Goal: Task Accomplishment & Management: Complete application form

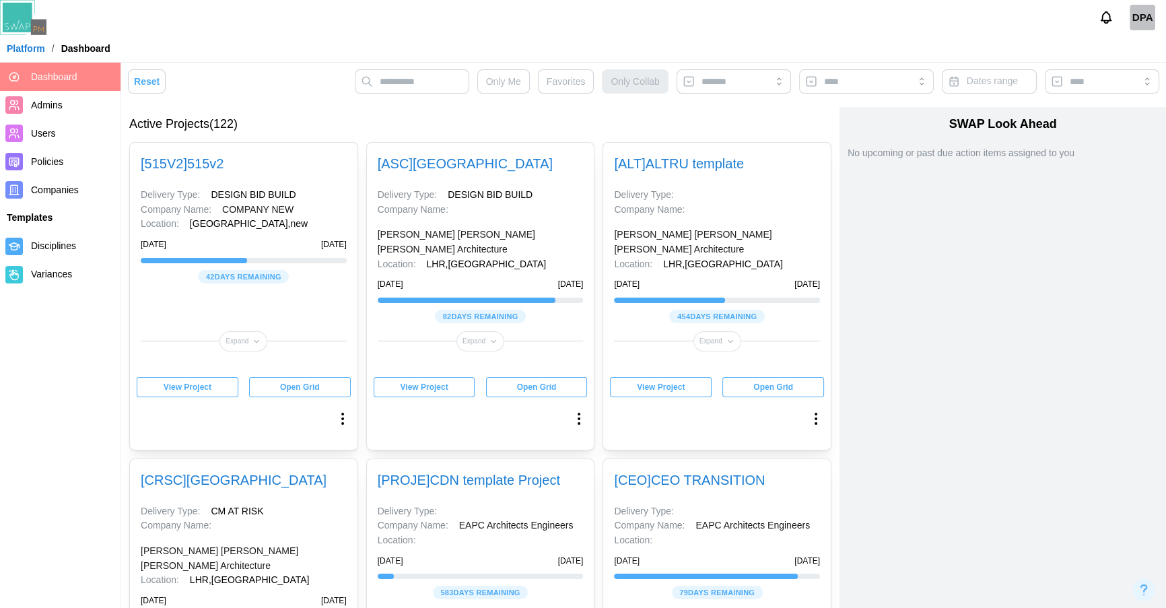
click at [512, 390] on div "Open Grid" at bounding box center [536, 387] width 81 height 19
click at [432, 396] on span "View Project" at bounding box center [424, 387] width 48 height 19
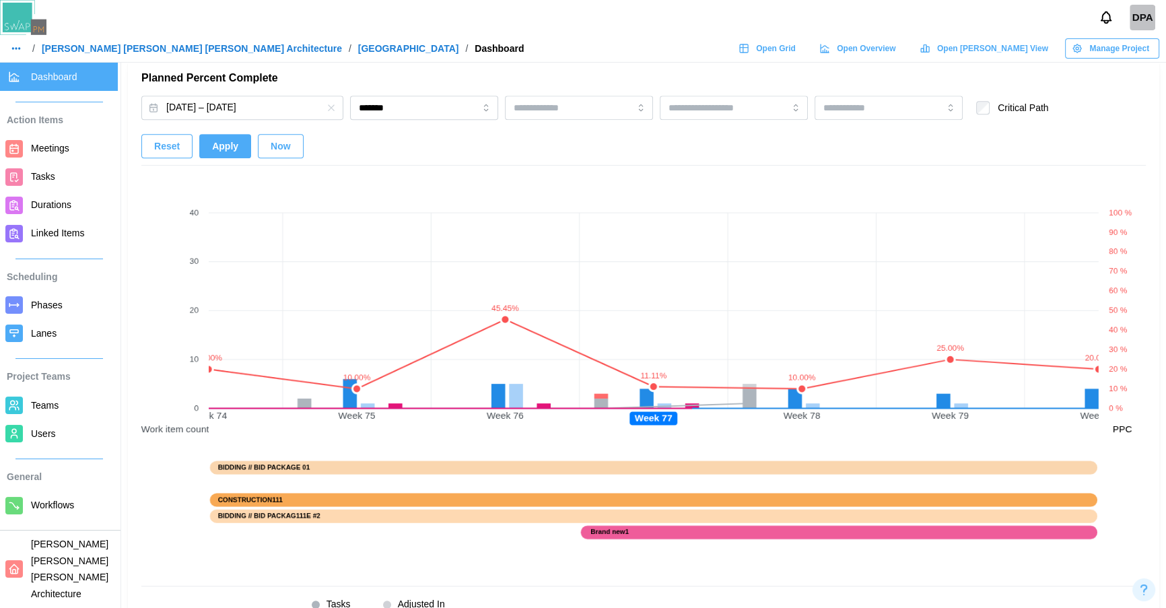
scroll to position [881, 0]
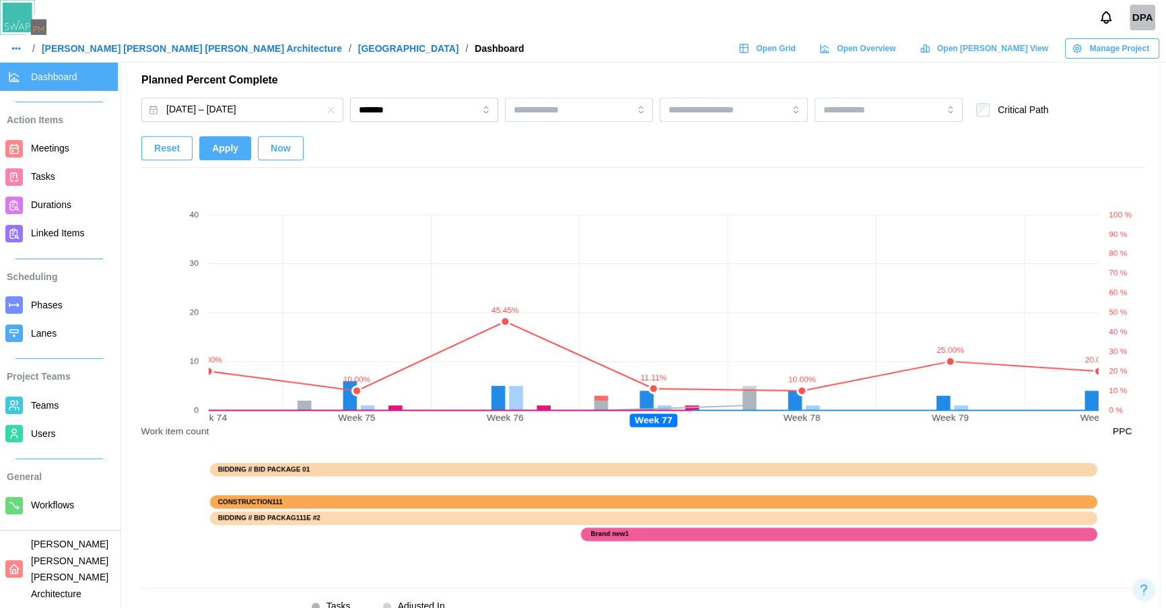
click at [268, 147] on button "Now" at bounding box center [281, 148] width 46 height 24
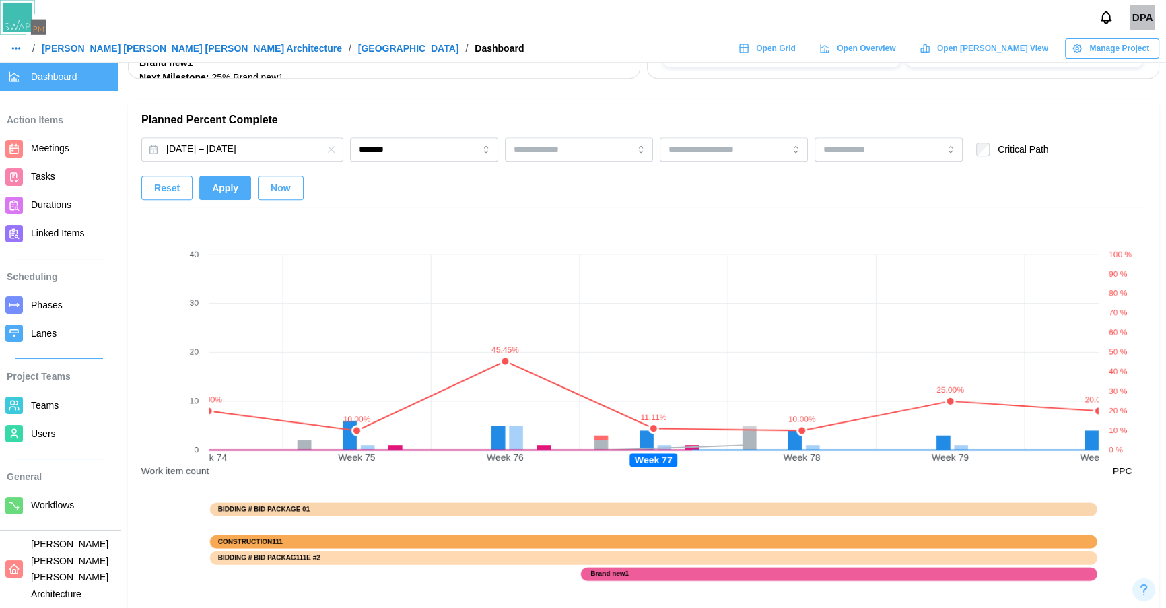
scroll to position [929, 0]
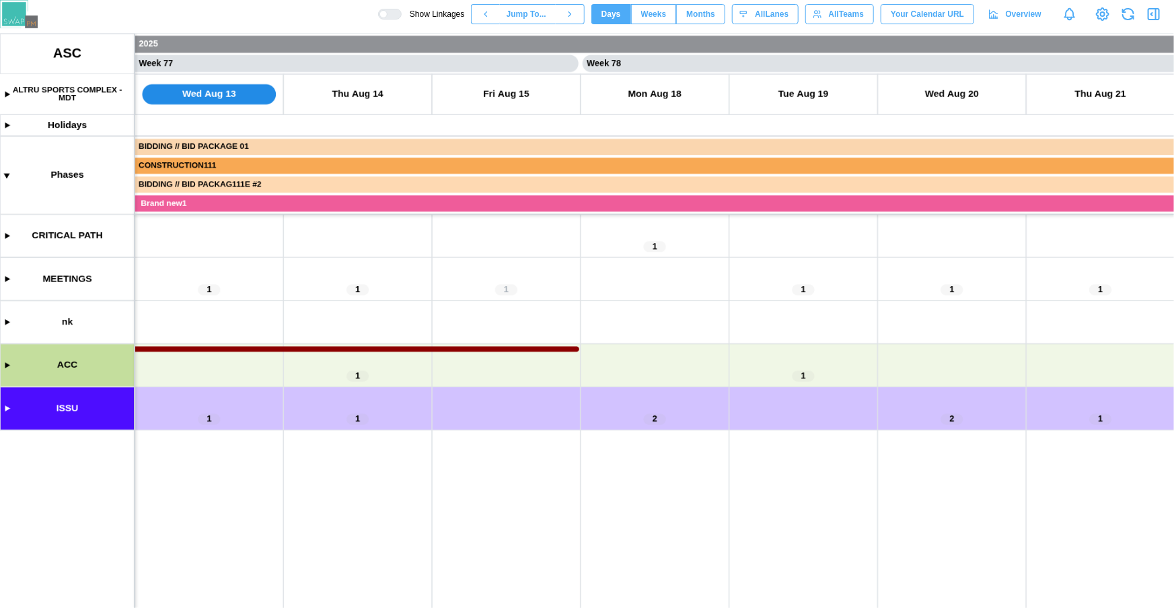
scroll to position [0, 56762]
click at [7, 407] on canvas at bounding box center [587, 321] width 1174 height 574
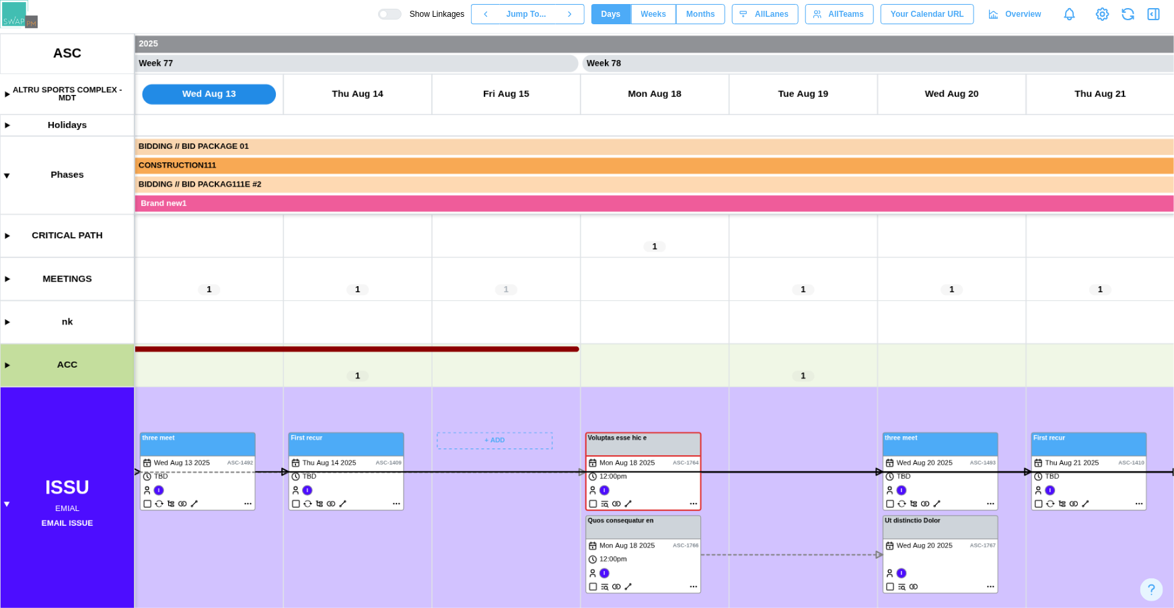
click at [466, 435] on canvas at bounding box center [587, 321] width 1174 height 574
click at [388, 10] on div at bounding box center [384, 14] width 8 height 8
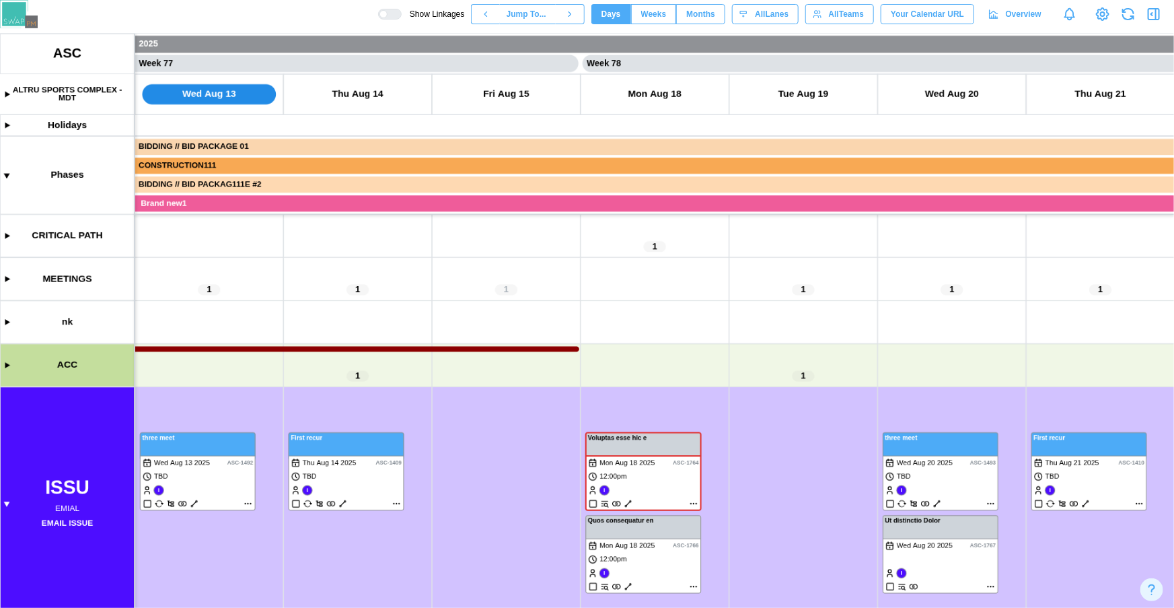
click at [473, 439] on canvas at bounding box center [587, 321] width 1174 height 574
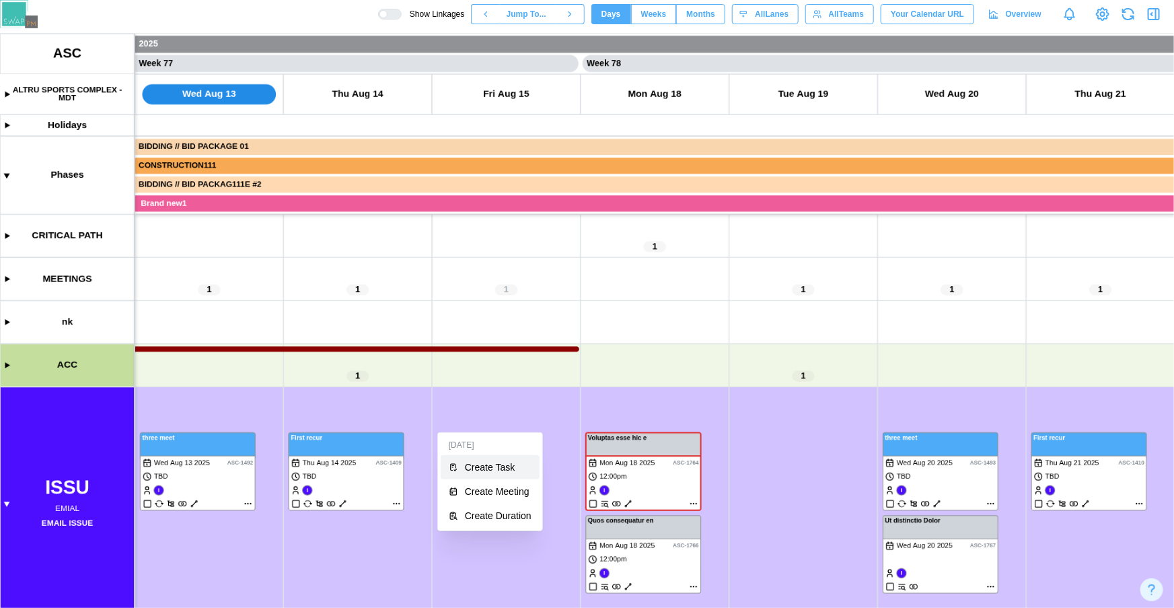
click at [484, 460] on button "Create Task" at bounding box center [490, 467] width 99 height 24
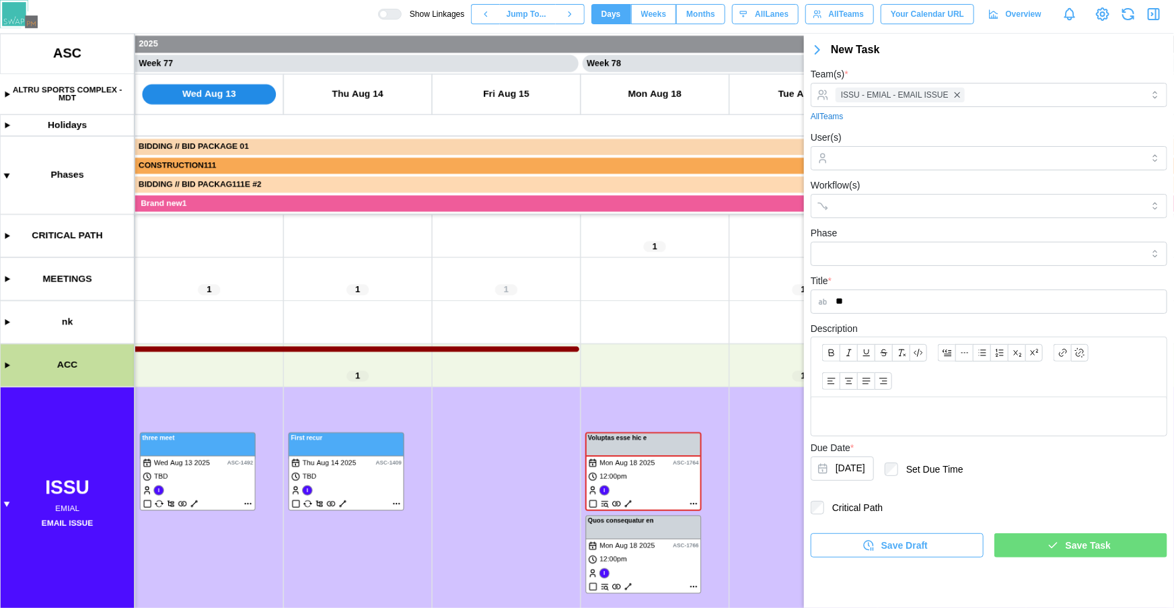
type input "**"
click at [909, 538] on span "Save Draft" at bounding box center [905, 545] width 46 height 23
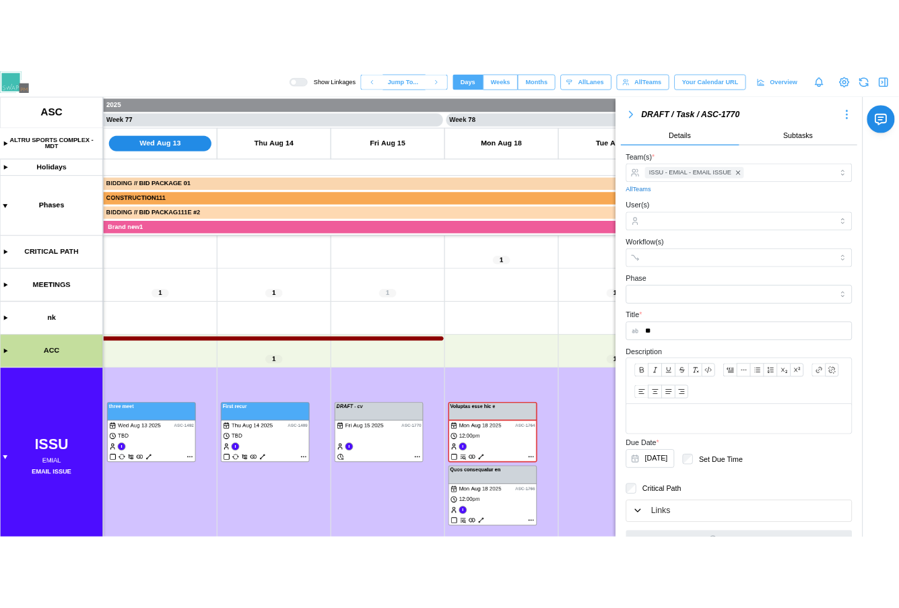
scroll to position [28, 0]
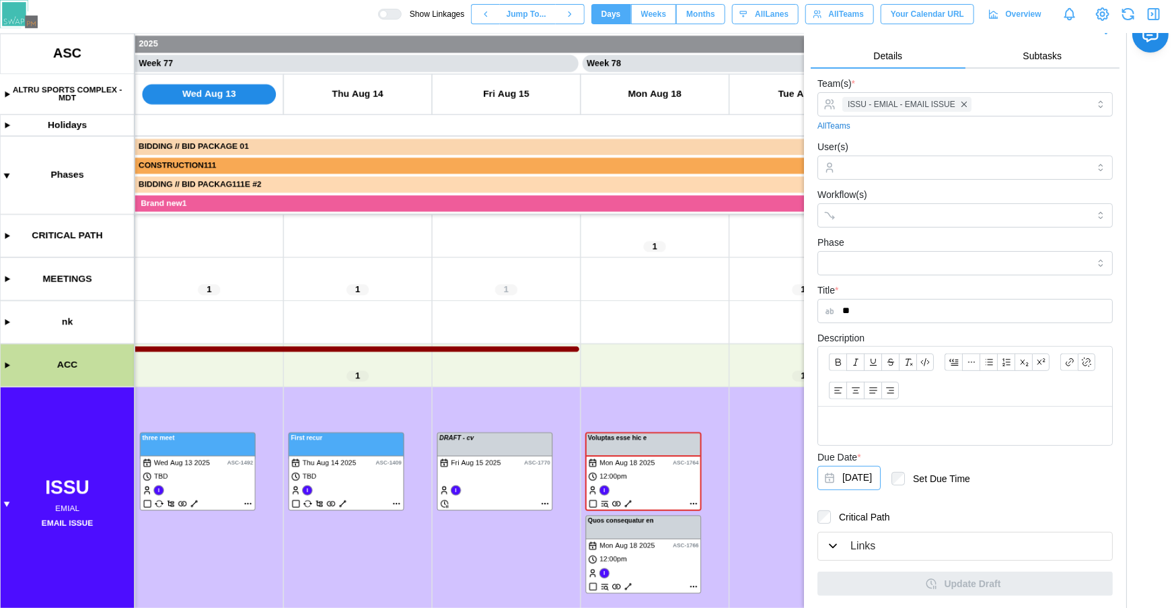
click at [866, 485] on button "Aug 15, 2025" at bounding box center [849, 478] width 63 height 24
click at [944, 391] on button "21" at bounding box center [941, 386] width 24 height 24
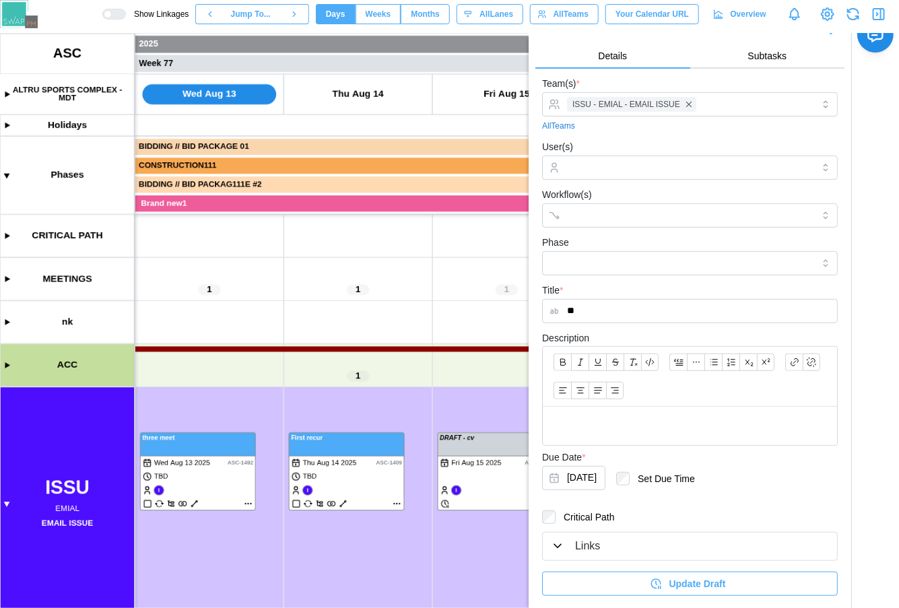
click at [697, 586] on span "Update Draft" at bounding box center [696, 583] width 57 height 23
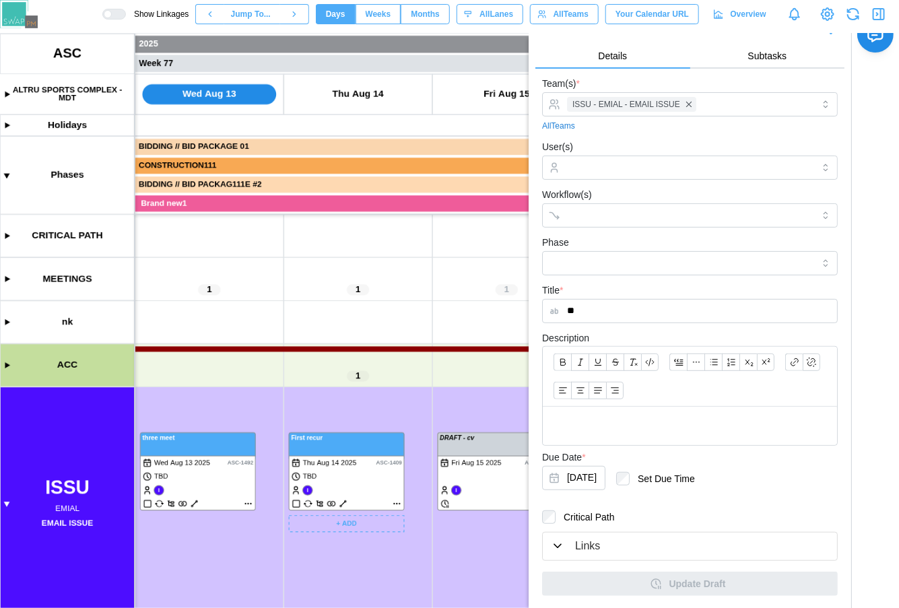
click at [397, 503] on canvas at bounding box center [449, 321] width 899 height 574
click at [398, 503] on canvas at bounding box center [449, 321] width 899 height 574
click at [877, 17] on icon "button" at bounding box center [878, 14] width 16 height 16
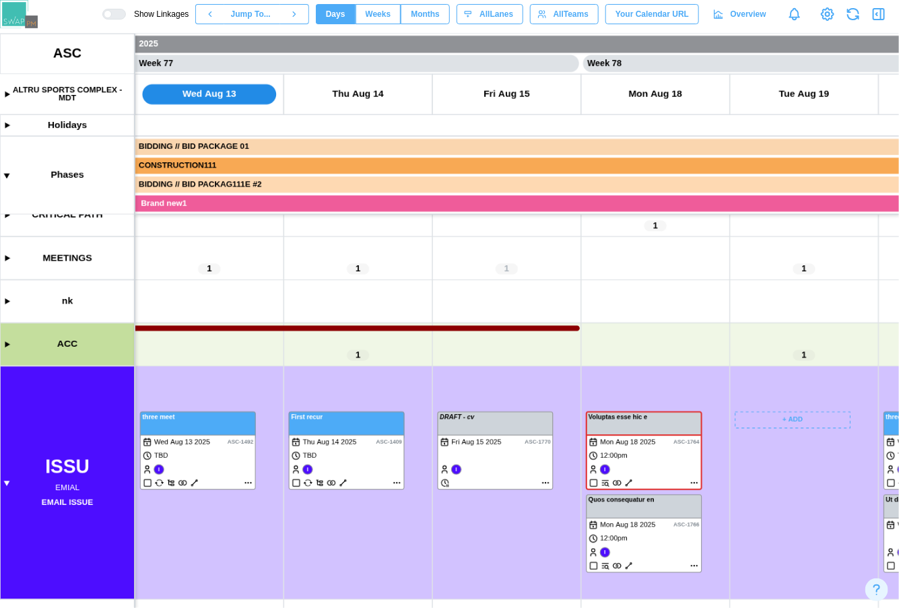
scroll to position [20, 0]
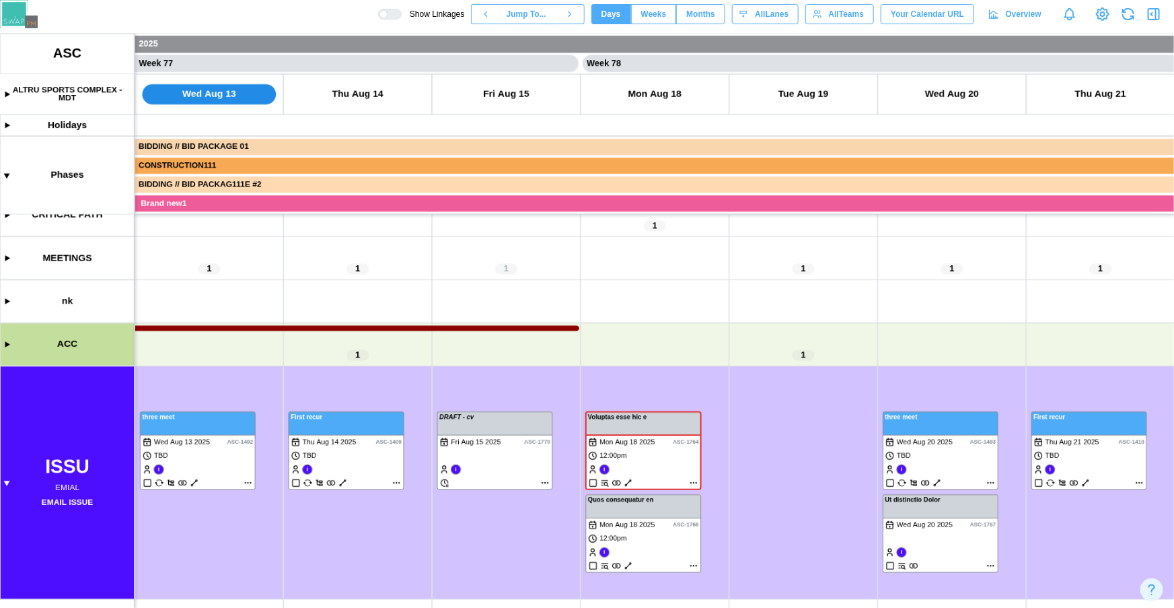
click at [735, 359] on canvas at bounding box center [587, 321] width 1174 height 574
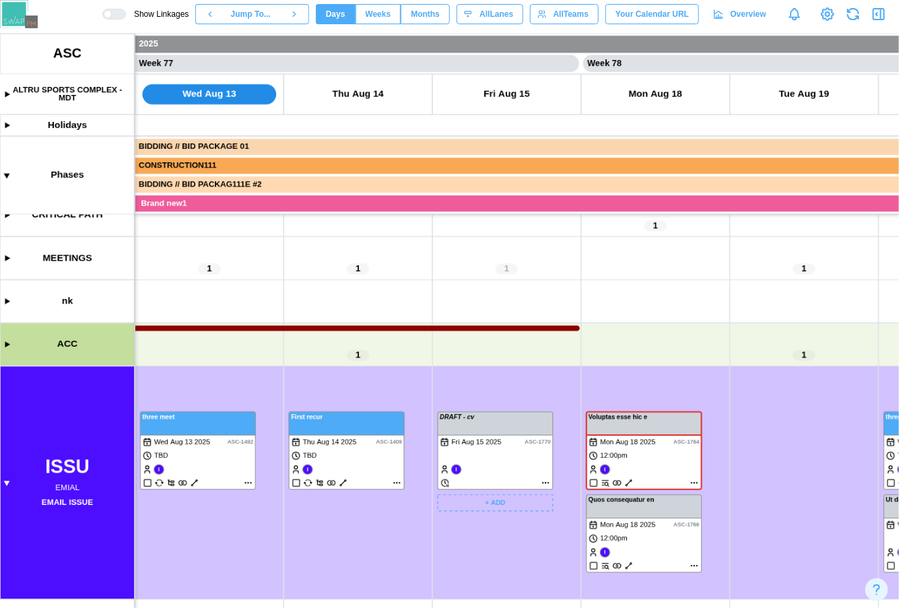
drag, startPoint x: 473, startPoint y: 467, endPoint x: 787, endPoint y: 460, distance: 314.4
click at [791, 460] on canvas at bounding box center [449, 321] width 899 height 574
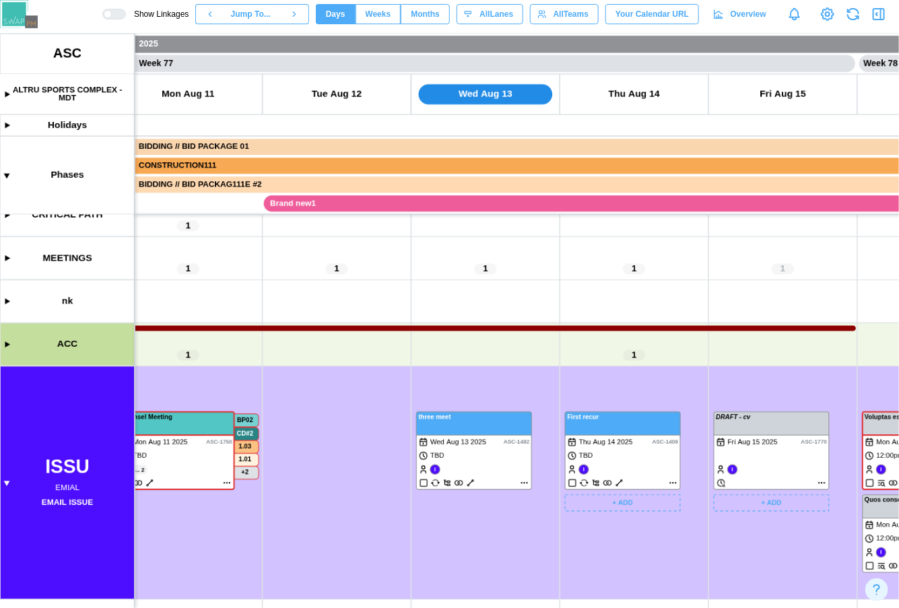
scroll to position [0, 56421]
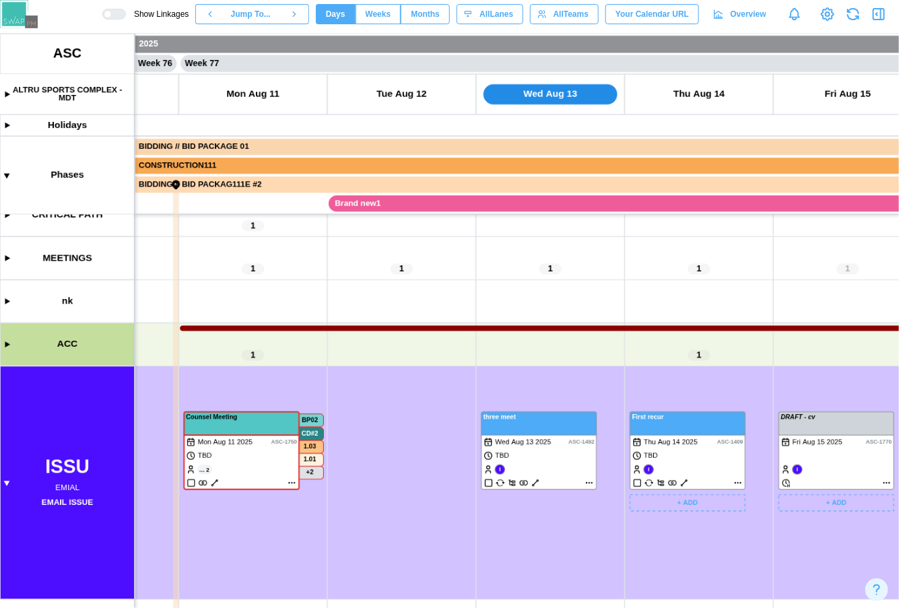
click at [8, 347] on canvas at bounding box center [449, 321] width 899 height 574
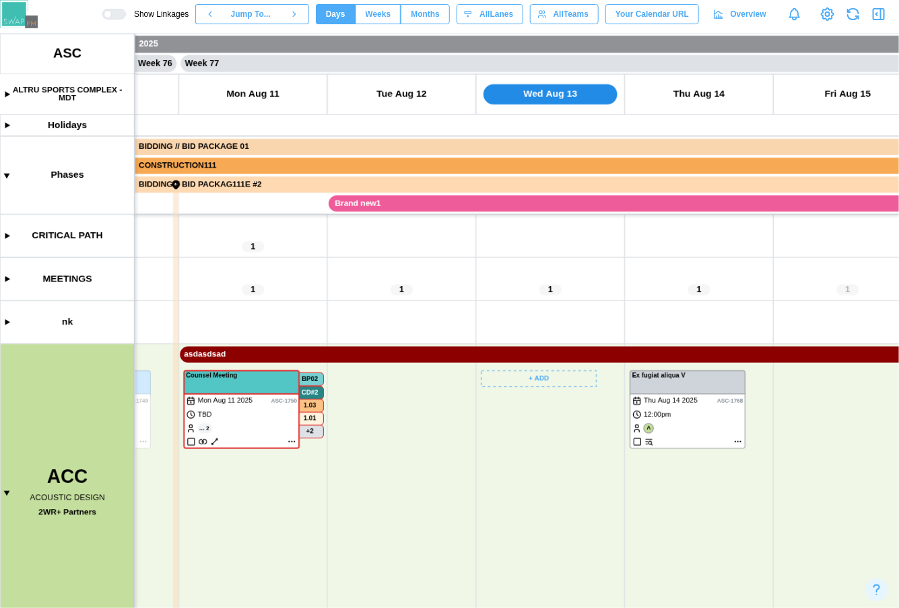
scroll to position [0, 0]
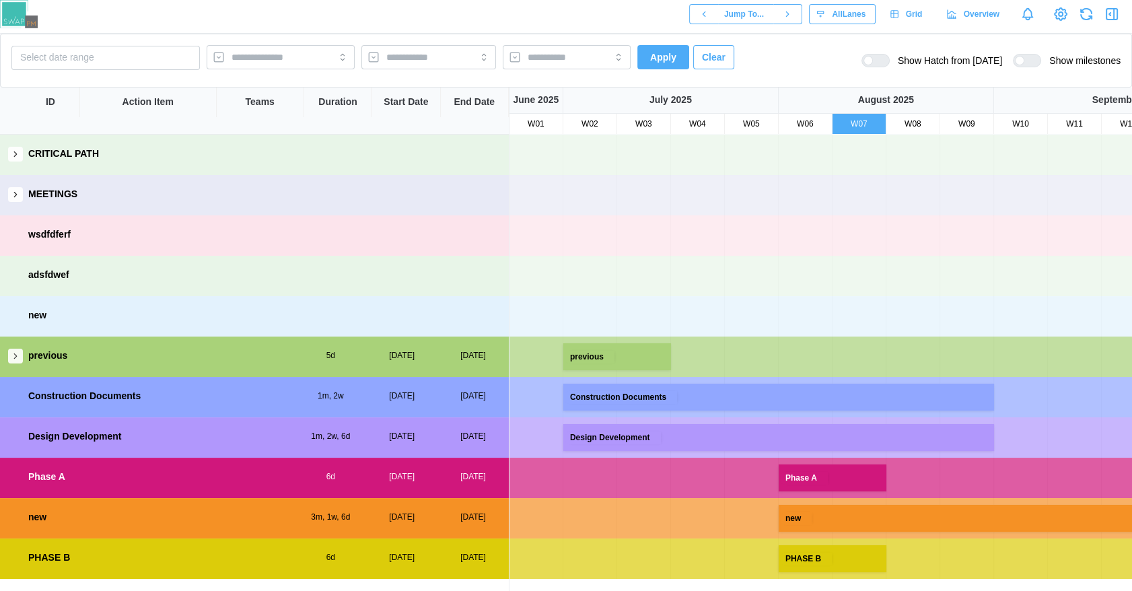
scroll to position [0, 59]
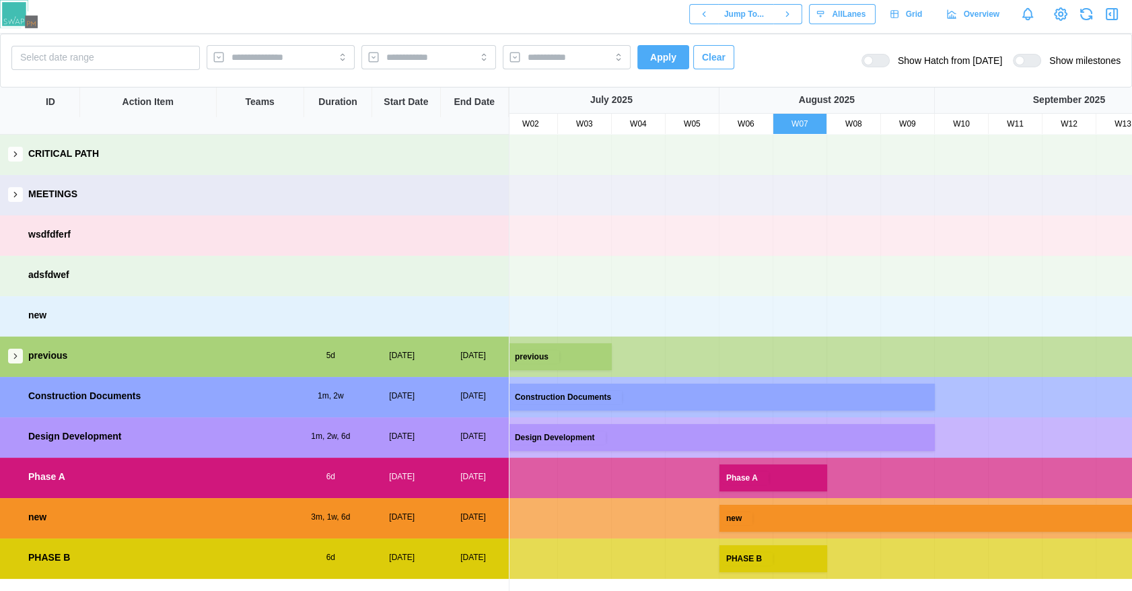
click at [11, 357] on icon "button" at bounding box center [15, 355] width 9 height 9
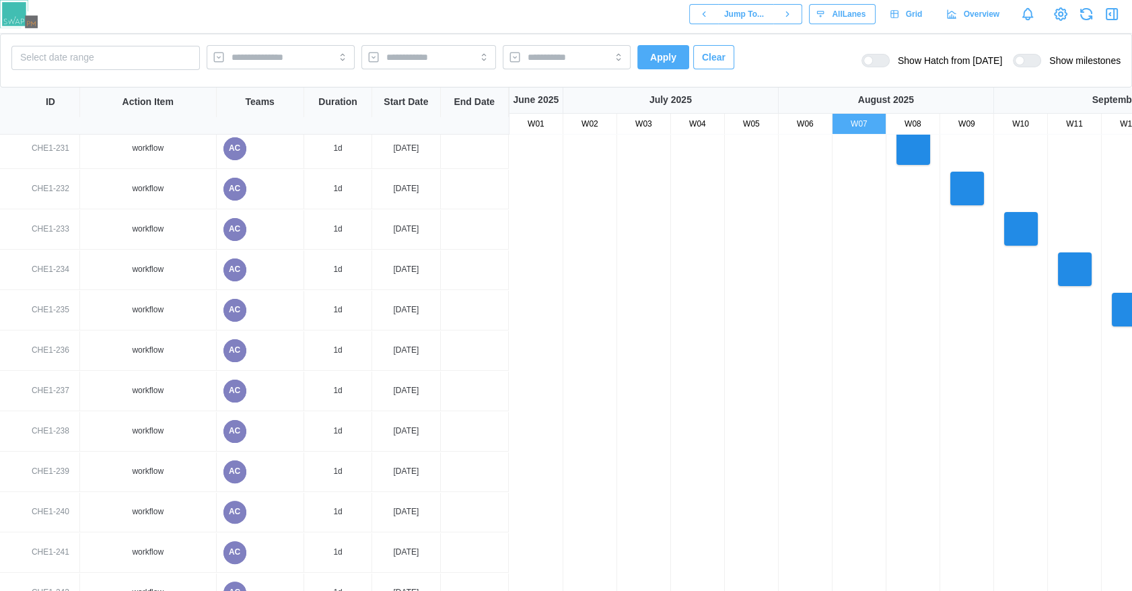
scroll to position [0, 0]
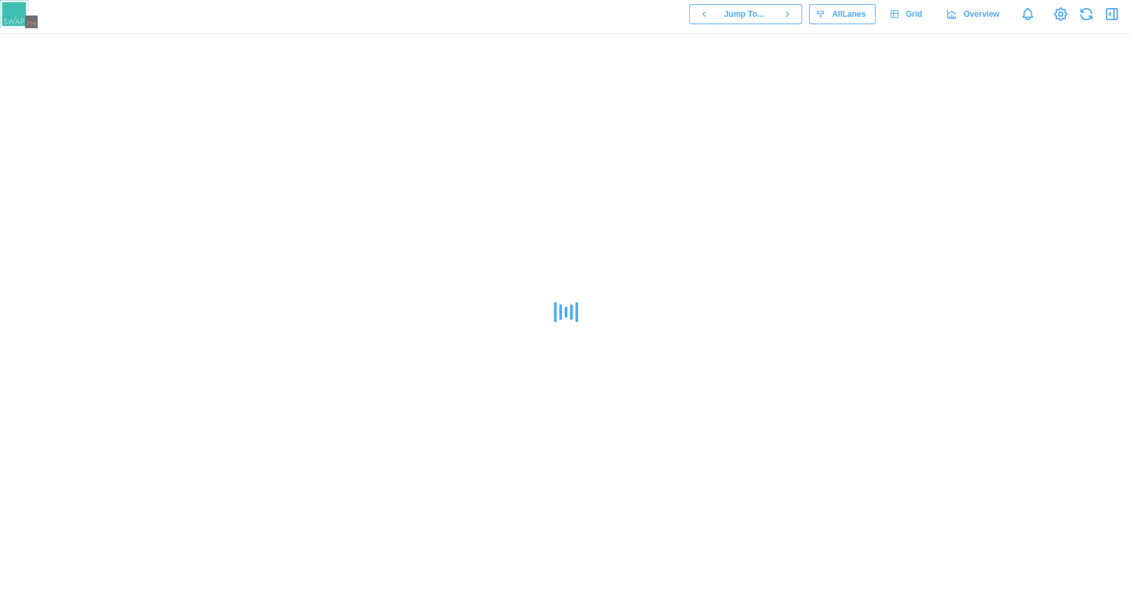
click at [1114, 11] on icon "button" at bounding box center [1114, 14] width 0 height 11
